Goal: Find specific page/section: Find specific page/section

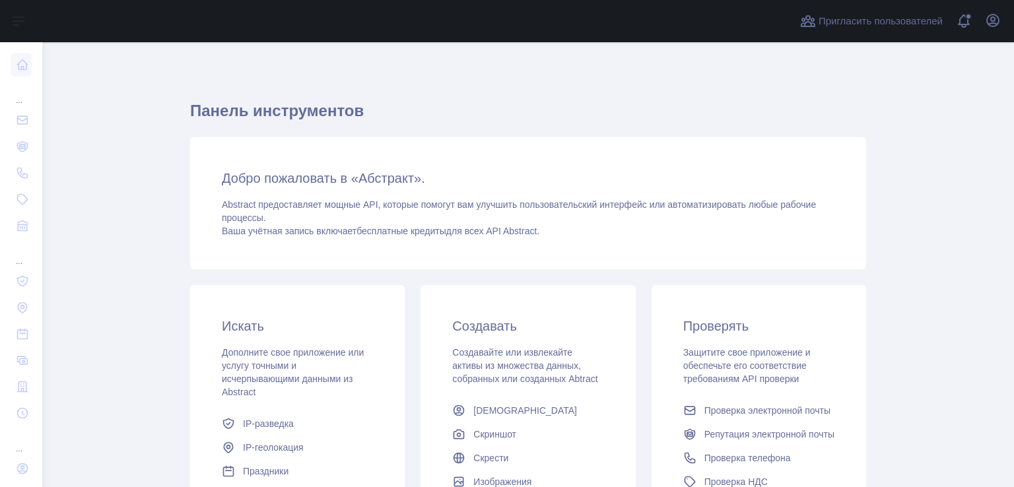
click at [731, 146] on div "Добро пожаловать в «Абстракт». Abstract предоставляет мощные API, которые помог…" at bounding box center [528, 203] width 676 height 132
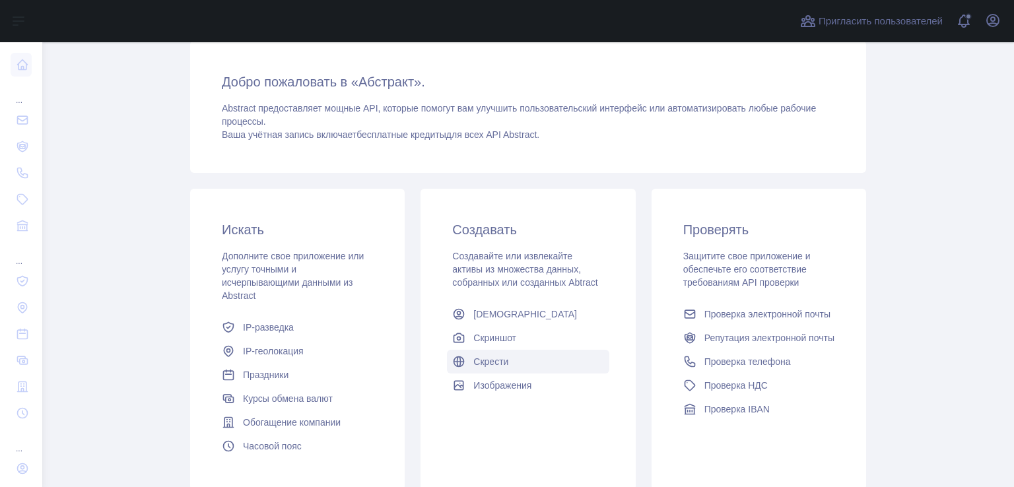
scroll to position [65, 0]
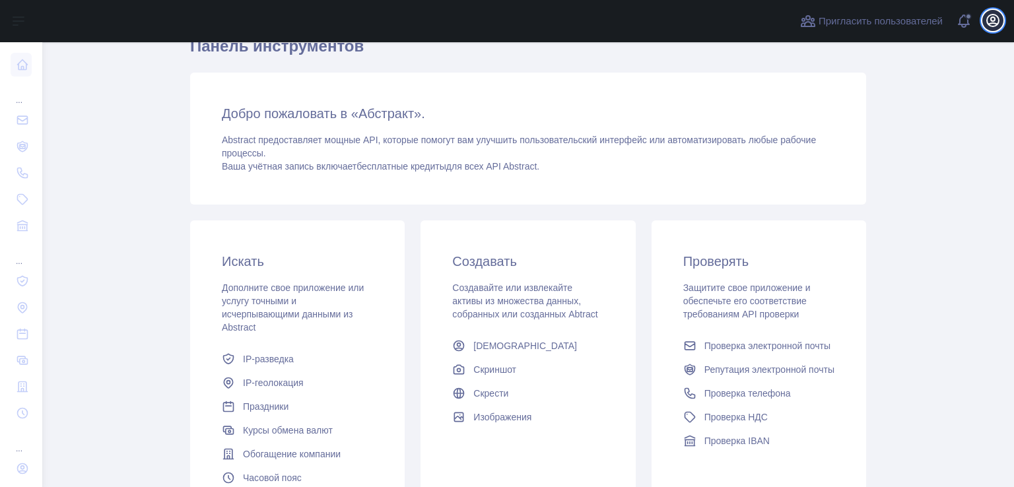
click at [998, 22] on icon "button" at bounding box center [993, 21] width 12 height 12
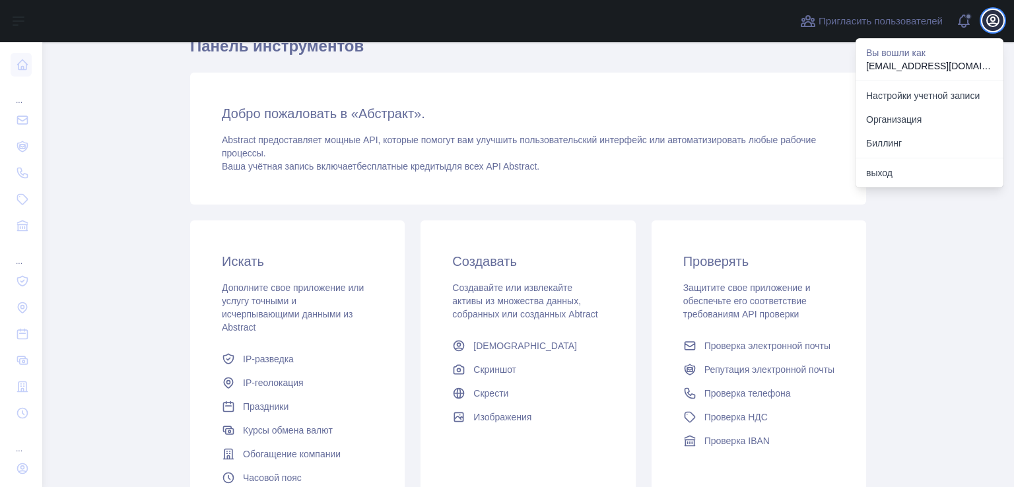
click at [998, 22] on icon "button" at bounding box center [993, 21] width 12 height 12
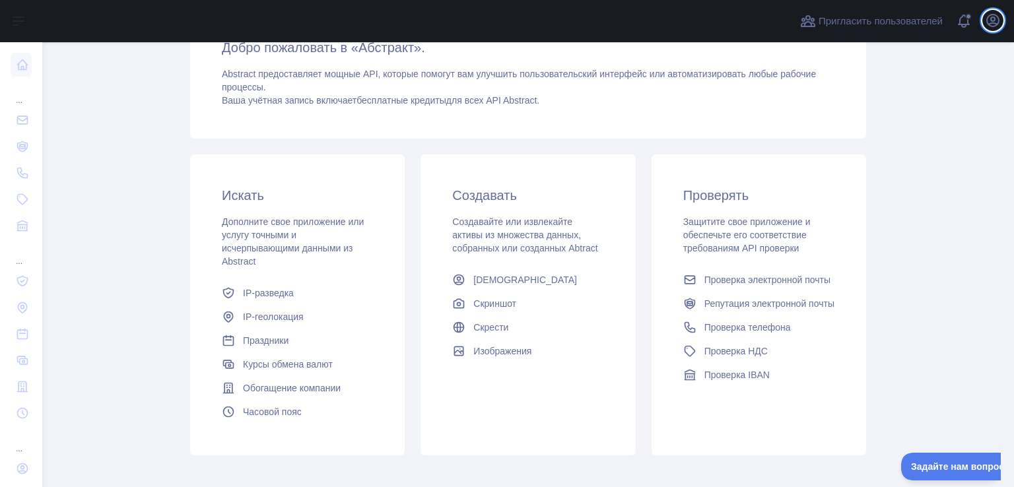
scroll to position [0, 0]
click at [694, 328] on link "Проверка телефона" at bounding box center [759, 327] width 162 height 24
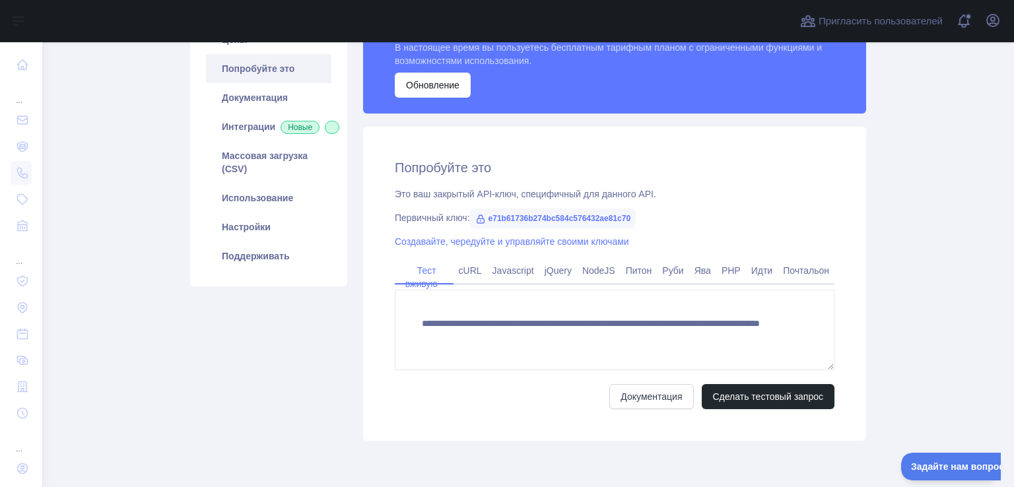
click at [507, 216] on font "e71b61736b274bc584c576432ae81c70" at bounding box center [559, 218] width 143 height 9
drag, startPoint x: 486, startPoint y: 217, endPoint x: 641, endPoint y: 224, distance: 155.9
click at [641, 224] on div "Первичный ключ: e71b61736b274bc584c576432ae81c70" at bounding box center [614, 217] width 439 height 13
copy font "e71b61736b274bc584c576432ae81c70"
click at [75, 303] on main "API проверки телефона Цены Попробуйте это Документация Интеграции Новые Массова…" at bounding box center [527, 264] width 971 height 445
